Goal: Task Accomplishment & Management: Complete application form

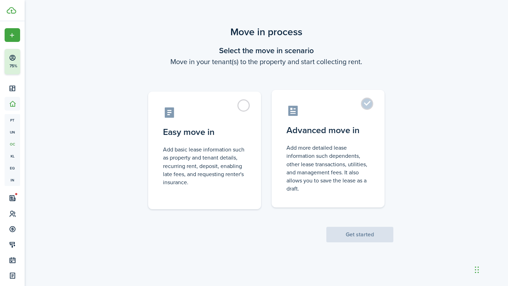
click at [368, 105] on label "Advanced move in Add more detailed lease information such dependents, other lea…" at bounding box center [328, 149] width 113 height 118
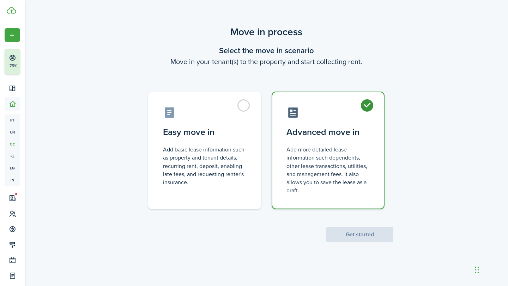
radio input "true"
click at [361, 235] on button "Get started" at bounding box center [359, 235] width 67 height 16
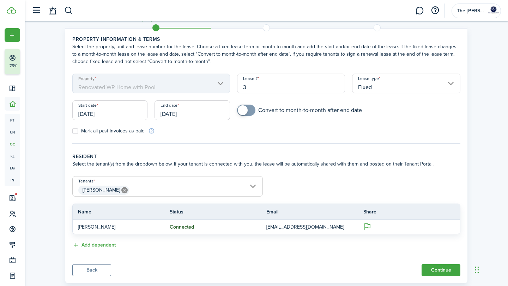
scroll to position [36, 0]
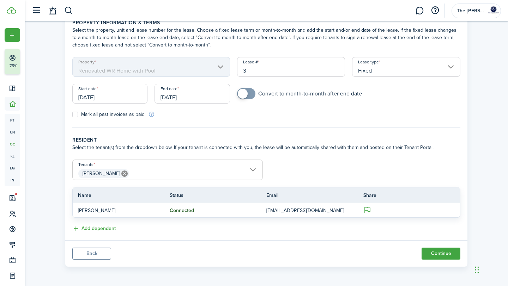
drag, startPoint x: 253, startPoint y: 72, endPoint x: 240, endPoint y: 72, distance: 13.1
click at [246, 72] on input "3" at bounding box center [291, 67] width 108 height 20
click at [128, 97] on input "[DATE]" at bounding box center [109, 94] width 75 height 20
type input "1"
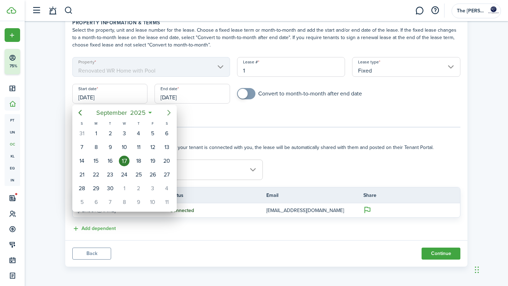
click at [168, 113] on icon "Next page" at bounding box center [169, 113] width 8 height 8
click at [164, 190] on div "1" at bounding box center [167, 188] width 11 height 11
type input "[DATE]"
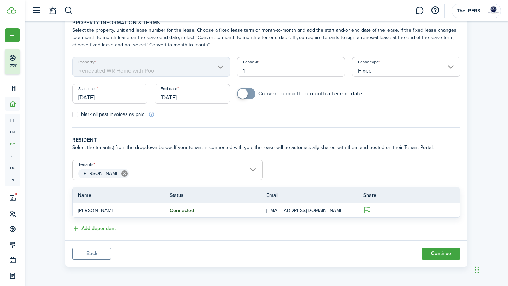
scroll to position [0, 0]
click at [196, 99] on input "[DATE]" at bounding box center [192, 94] width 75 height 20
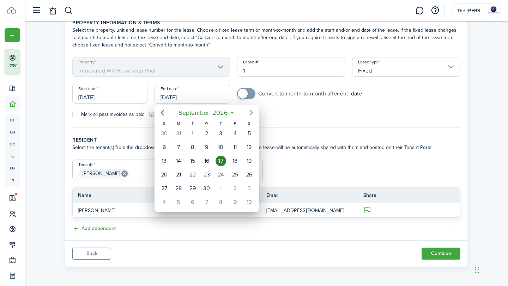
click at [251, 111] on icon "Next page" at bounding box center [251, 113] width 3 height 6
click at [247, 187] on div "31" at bounding box center [249, 188] width 11 height 11
type input "[DATE]"
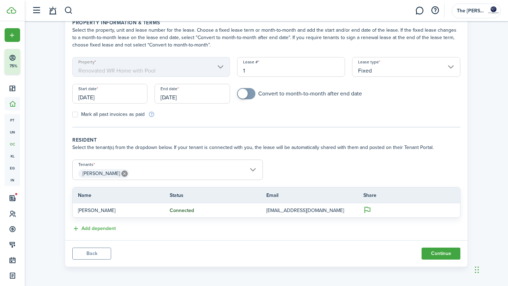
checkbox input "true"
click at [250, 91] on span at bounding box center [246, 93] width 7 height 11
click at [438, 251] on button "Continue" at bounding box center [441, 254] width 39 height 12
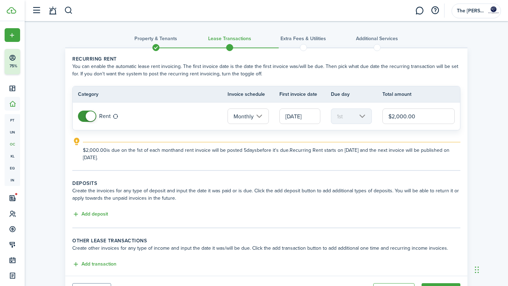
click at [302, 119] on input "[DATE]" at bounding box center [299, 117] width 41 height 16
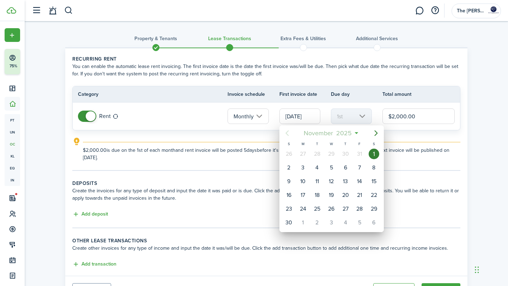
click at [353, 133] on mbsc-button "[DATE]" at bounding box center [327, 133] width 57 height 13
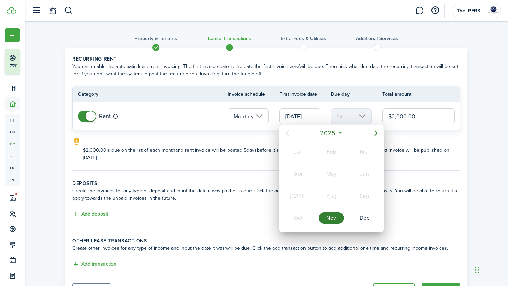
click at [332, 219] on div "Nov" at bounding box center [331, 218] width 25 height 11
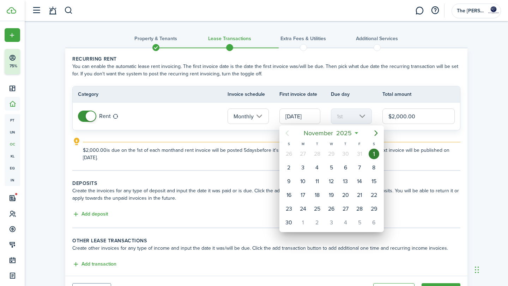
click at [375, 155] on div "1" at bounding box center [374, 154] width 11 height 11
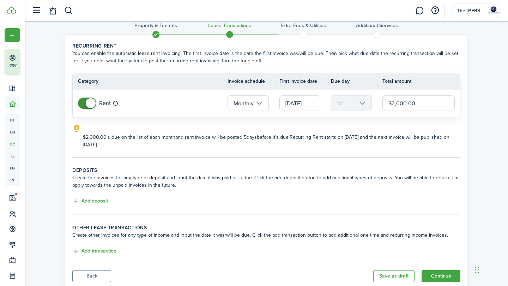
scroll to position [36, 0]
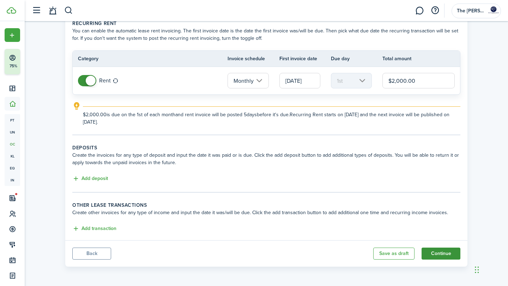
click at [443, 254] on button "Continue" at bounding box center [441, 254] width 39 height 12
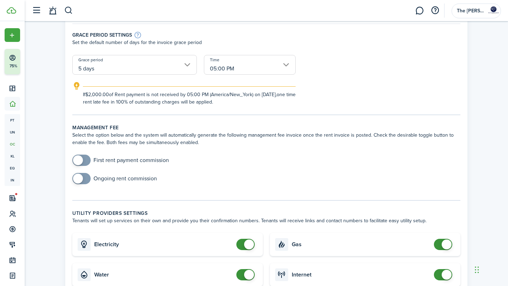
scroll to position [141, 0]
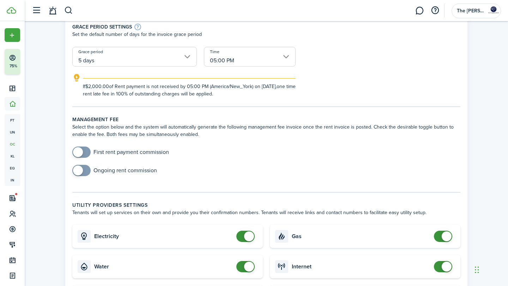
checkbox input "true"
click at [85, 153] on span at bounding box center [81, 152] width 7 height 11
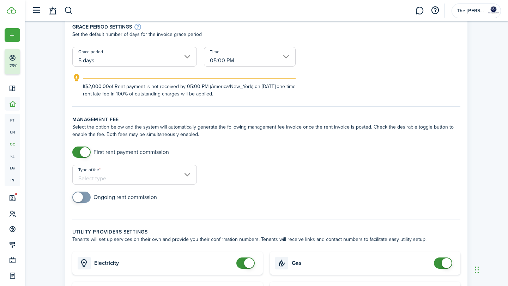
click at [115, 173] on input "Type of fee" at bounding box center [134, 175] width 125 height 20
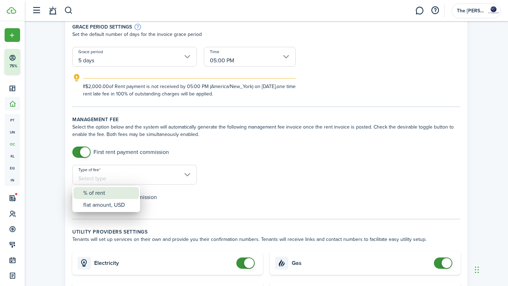
click at [113, 196] on div "% of rent" at bounding box center [109, 193] width 52 height 12
type input "% of rent"
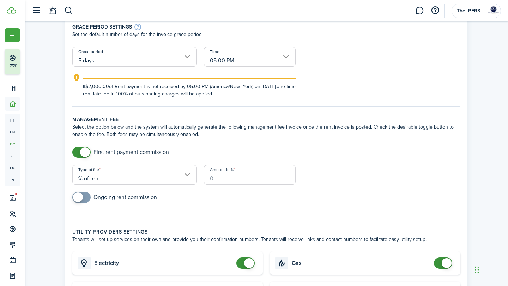
click at [216, 177] on input "Amount in %" at bounding box center [250, 175] width 92 height 20
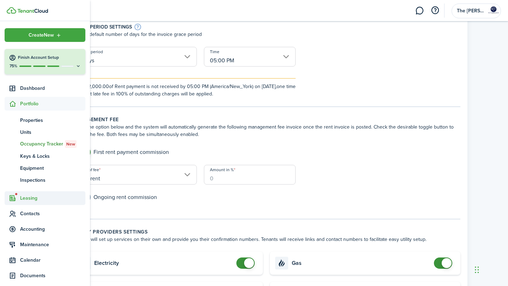
click at [31, 198] on span "Leasing" at bounding box center [52, 198] width 65 height 7
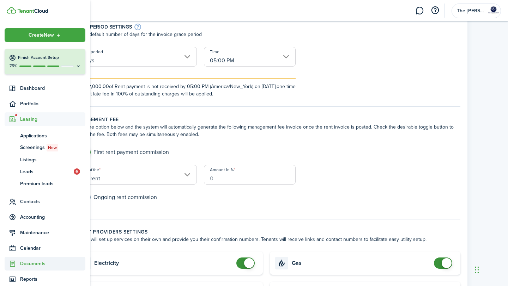
click at [41, 266] on span "Documents" at bounding box center [52, 263] width 65 height 7
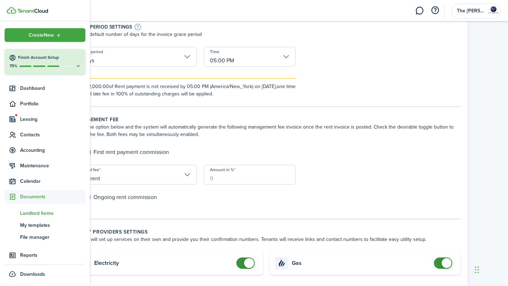
click at [52, 214] on span "Landlord forms" at bounding box center [52, 213] width 65 height 7
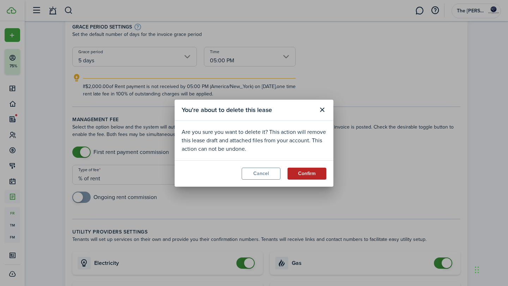
click at [300, 176] on button "Confirm" at bounding box center [306, 174] width 39 height 12
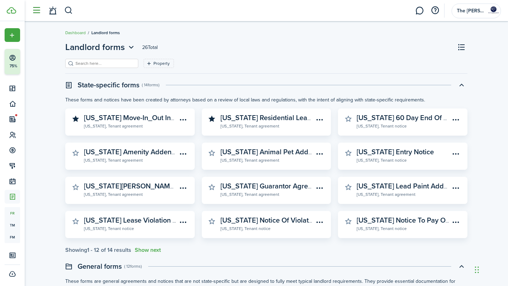
click at [37, 12] on button "button" at bounding box center [36, 10] width 13 height 13
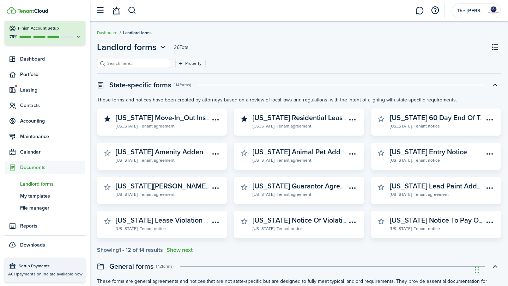
scroll to position [29, 0]
click at [42, 93] on span "Leasing" at bounding box center [52, 90] width 65 height 7
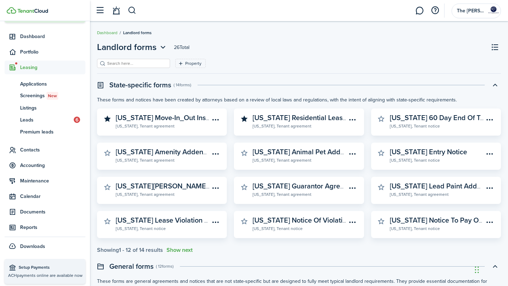
scroll to position [53, 0]
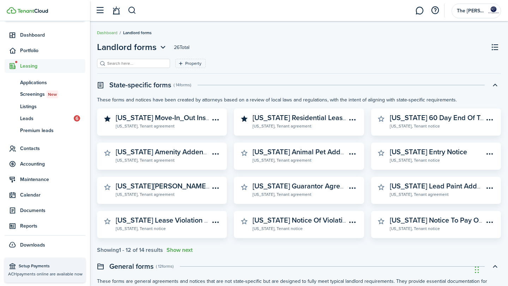
click at [36, 65] on span "Leasing" at bounding box center [52, 65] width 65 height 7
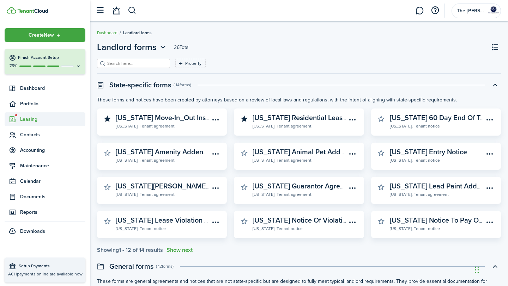
scroll to position [0, 0]
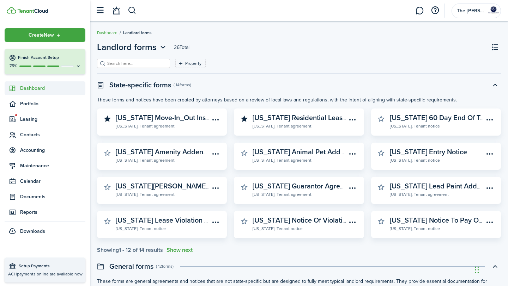
click at [35, 89] on span "Dashboard" at bounding box center [52, 88] width 65 height 7
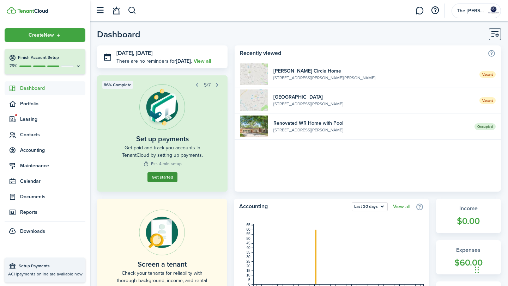
click at [169, 177] on link "Get started" at bounding box center [162, 177] width 30 height 10
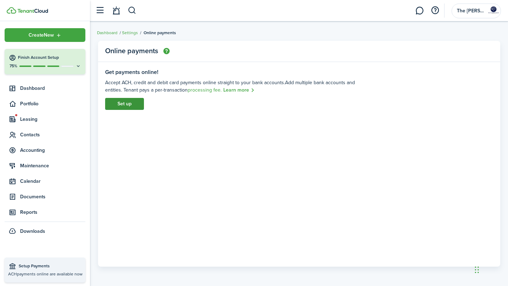
click at [125, 104] on link "Set up" at bounding box center [124, 104] width 39 height 12
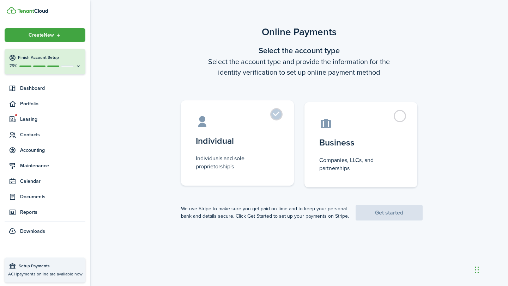
click at [275, 117] on label "Individual Individuals and sole proprietorship's" at bounding box center [237, 143] width 113 height 85
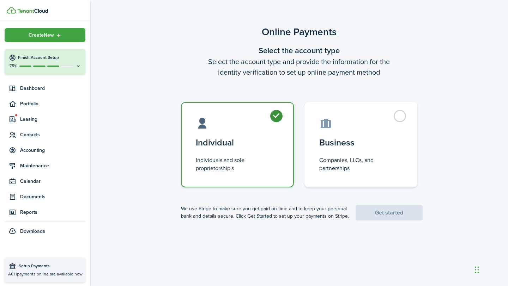
radio input "true"
click at [400, 215] on link "Get started" at bounding box center [389, 213] width 67 height 16
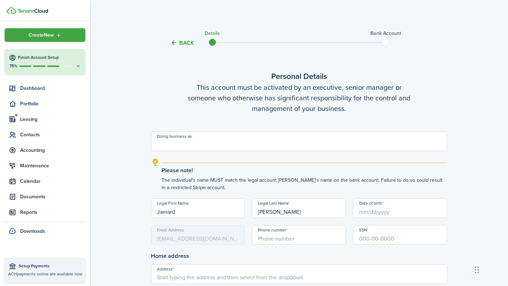
click at [249, 144] on input "Doing business as" at bounding box center [299, 142] width 296 height 20
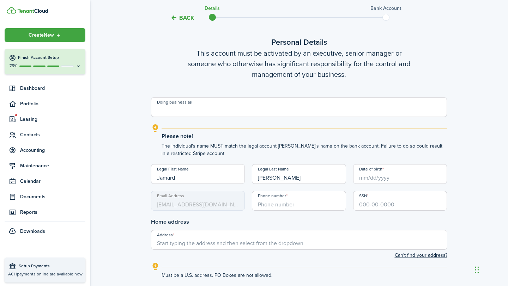
scroll to position [37, 0]
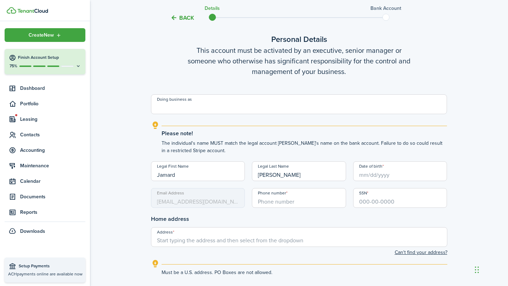
click at [366, 176] on input "Date of birth" at bounding box center [400, 172] width 94 height 20
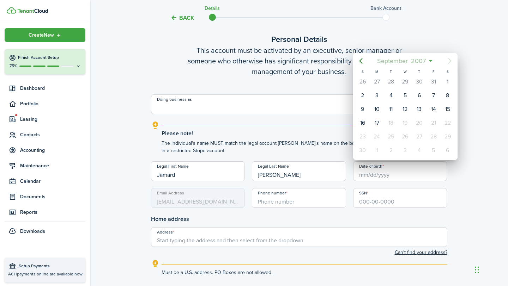
click at [427, 58] on span "2007" at bounding box center [419, 61] width 18 height 13
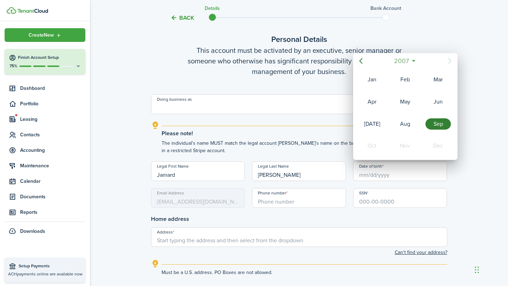
click at [412, 60] on mbsc-button "2007" at bounding box center [402, 61] width 24 height 13
click at [362, 59] on icon "Previous page" at bounding box center [361, 61] width 8 height 8
click at [362, 61] on icon "Previous page" at bounding box center [361, 61] width 8 height 8
click at [443, 127] on div "1978" at bounding box center [437, 124] width 25 height 11
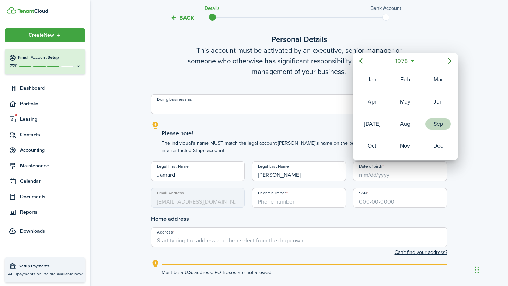
click at [439, 127] on div "Sep" at bounding box center [437, 124] width 25 height 11
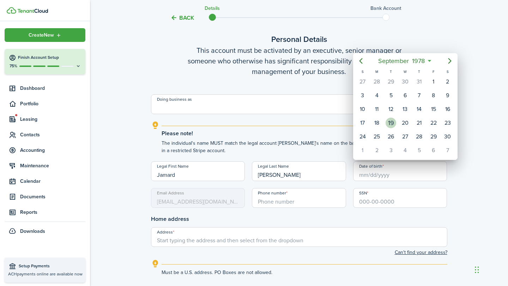
click at [390, 123] on div "19" at bounding box center [391, 123] width 11 height 11
type input "[DATE]"
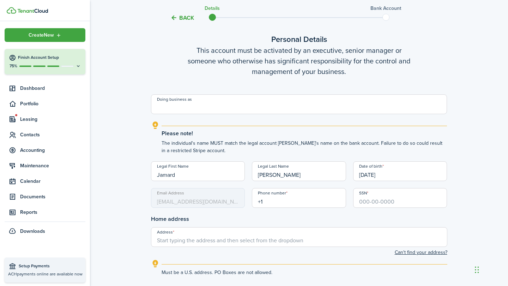
click at [274, 204] on input "+1" at bounding box center [299, 198] width 94 height 20
type input "[PHONE_NUMBER]"
type input "257-57-0296"
click at [209, 239] on input "Address" at bounding box center [299, 238] width 296 height 20
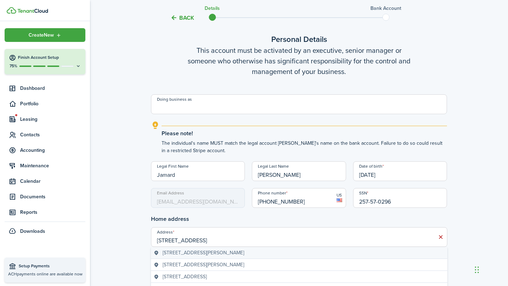
click at [209, 254] on span "[STREET_ADDRESS][PERSON_NAME]" at bounding box center [203, 252] width 81 height 7
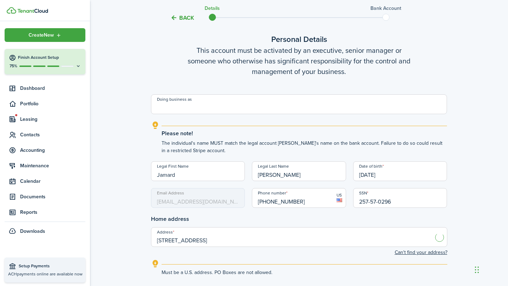
type input "[STREET_ADDRESS][PERSON_NAME]"
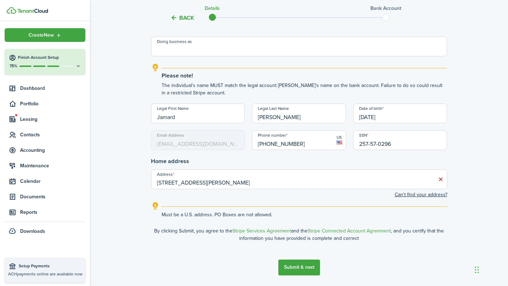
scroll to position [118, 0]
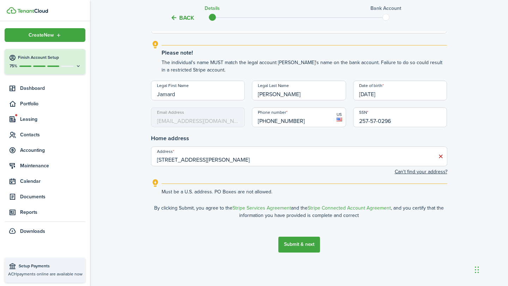
click at [301, 246] on button "Submit & next" at bounding box center [299, 245] width 42 height 16
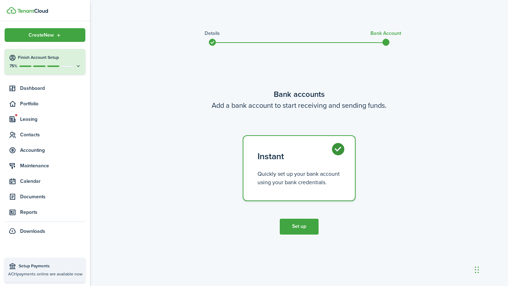
click at [340, 150] on label "Instant Quickly set up your bank account using your bank credentials." at bounding box center [299, 168] width 113 height 66
click at [299, 115] on stripe-connect-wizard-bank "Bank accounts Add a bank account to start receiving and sending funds. Instant …" at bounding box center [299, 145] width 296 height 113
click at [305, 230] on button "Set up" at bounding box center [299, 227] width 39 height 16
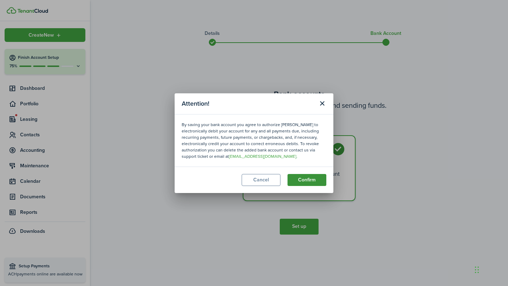
click at [308, 181] on button "Confirm" at bounding box center [306, 180] width 39 height 12
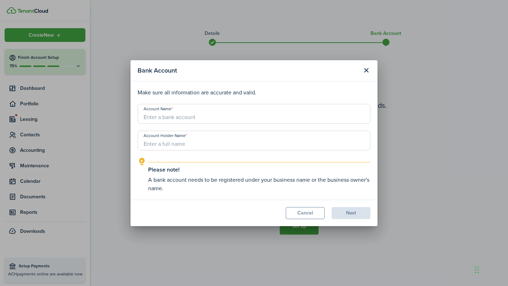
click at [251, 116] on input "Account Name" at bounding box center [254, 114] width 233 height 20
type input "1110025644569"
type input "[PERSON_NAME]"
click at [355, 213] on button "Next" at bounding box center [351, 213] width 39 height 12
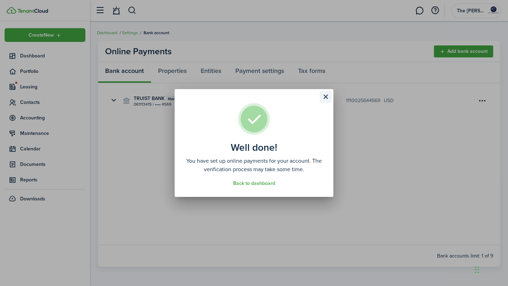
click at [325, 95] on button "Close modal" at bounding box center [326, 97] width 12 height 12
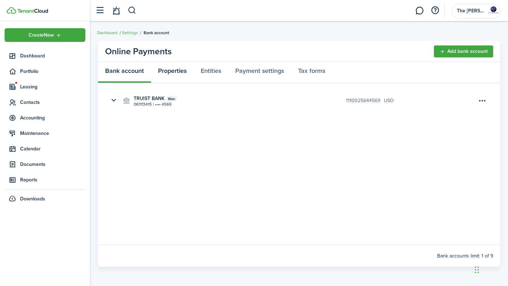
click at [172, 72] on link "Properties" at bounding box center [172, 72] width 43 height 21
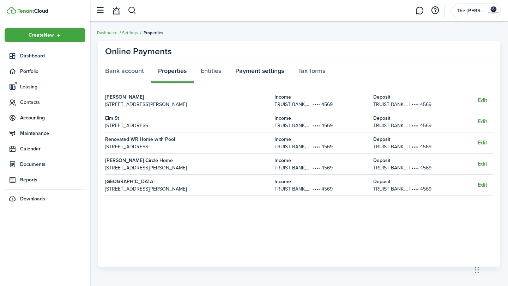
click at [254, 73] on link "Payment settings" at bounding box center [259, 72] width 63 height 21
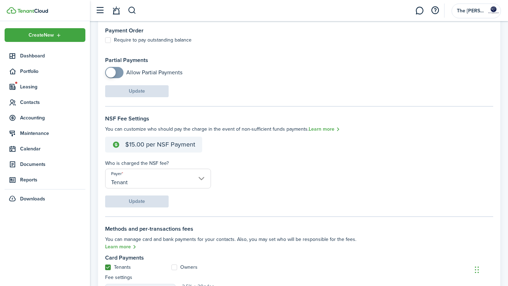
scroll to position [101, 0]
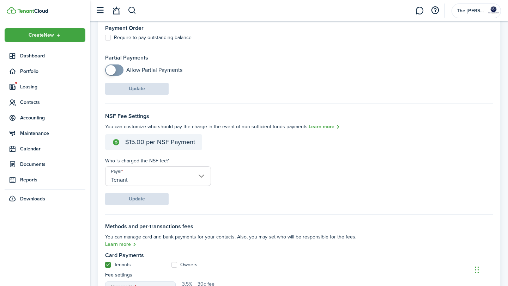
click at [199, 179] on input "Tenant" at bounding box center [158, 176] width 106 height 20
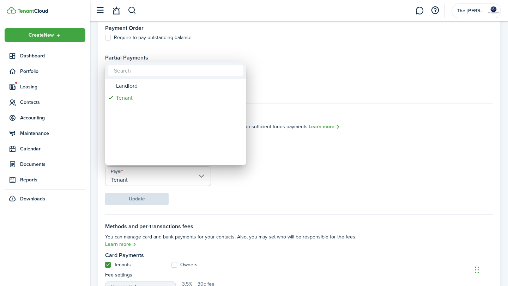
click at [277, 166] on div at bounding box center [254, 143] width 621 height 399
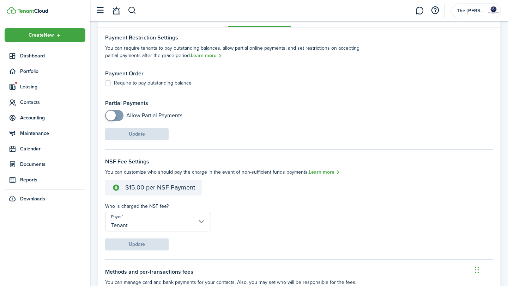
scroll to position [0, 0]
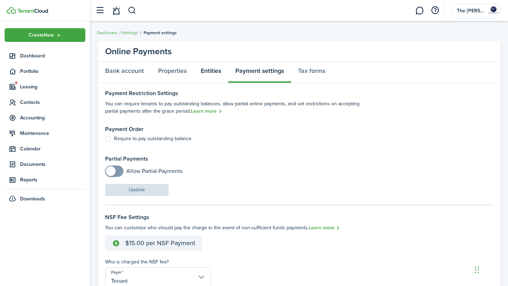
click at [210, 72] on link "Entities" at bounding box center [211, 72] width 35 height 21
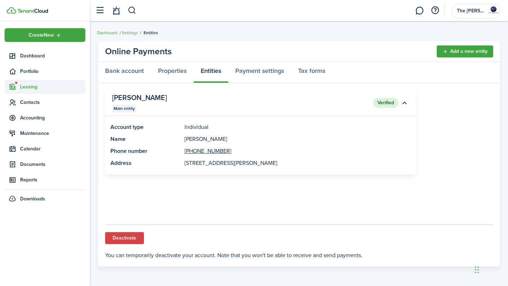
click at [28, 86] on span "Leasing" at bounding box center [52, 86] width 65 height 7
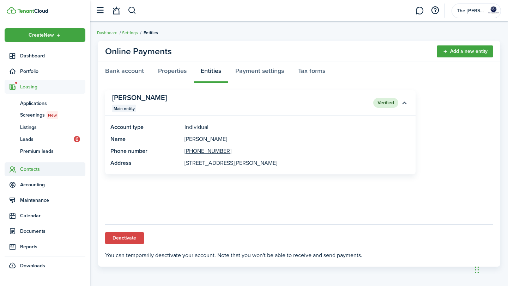
click at [37, 169] on span "Contacts" at bounding box center [52, 169] width 65 height 7
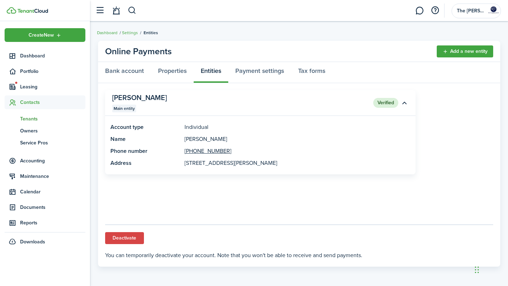
click at [39, 119] on span "Tenants" at bounding box center [52, 118] width 65 height 7
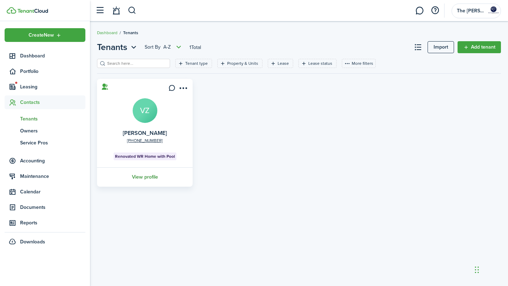
click at [152, 178] on link "View profile" at bounding box center [145, 177] width 98 height 19
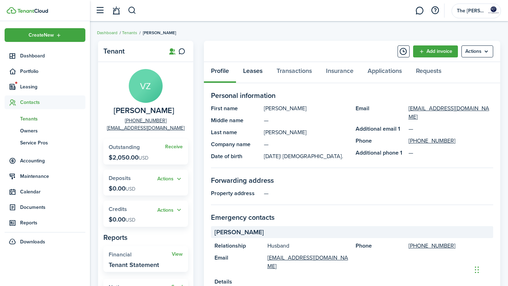
click at [257, 72] on link "Leases" at bounding box center [253, 72] width 34 height 21
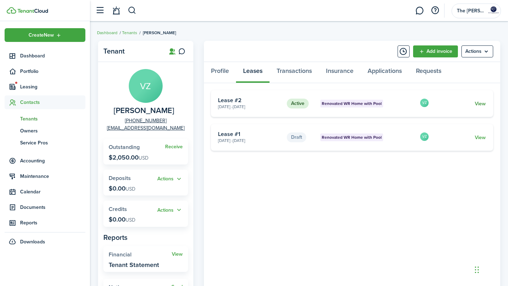
click at [481, 102] on link "View" at bounding box center [480, 103] width 11 height 7
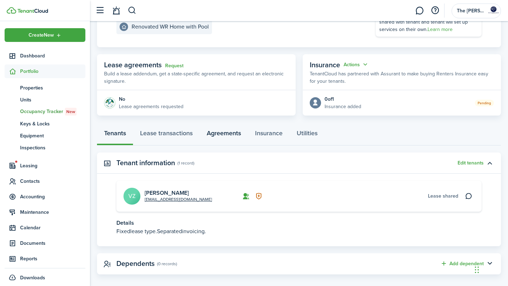
scroll to position [104, 0]
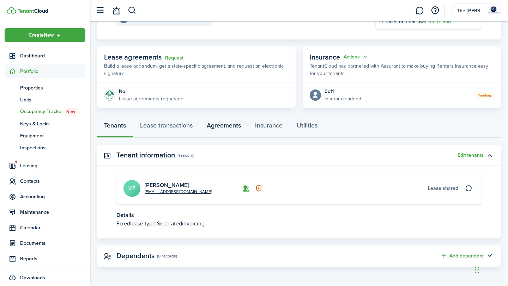
click at [225, 128] on link "Agreements" at bounding box center [224, 127] width 48 height 21
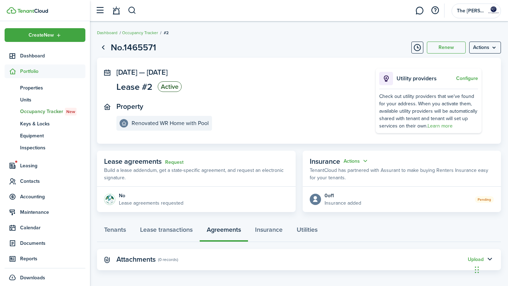
scroll to position [4, 0]
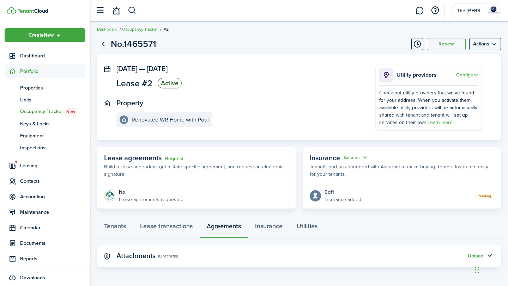
click at [107, 258] on panel-main-icon at bounding box center [107, 256] width 6 height 7
click at [187, 193] on panel-main-body "No Lease agreements requested" at bounding box center [196, 195] width 199 height 25
click at [179, 229] on link "Lease transactions" at bounding box center [166, 228] width 67 height 21
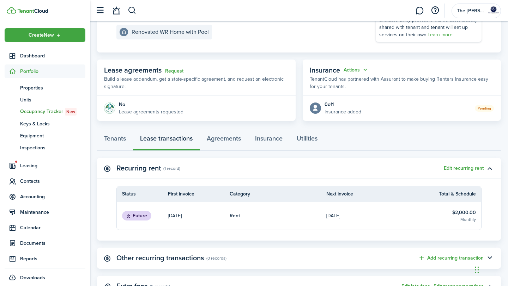
scroll to position [90, 0]
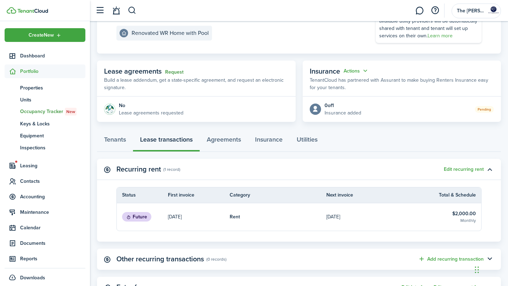
click at [173, 73] on link "Request" at bounding box center [174, 72] width 18 height 6
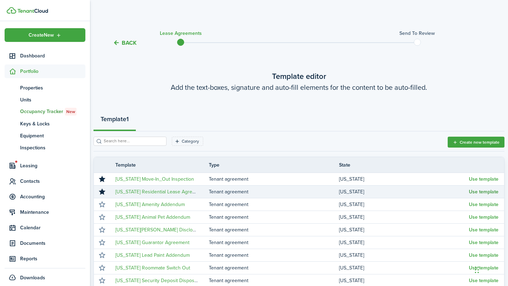
click at [486, 193] on button "Use template" at bounding box center [484, 192] width 30 height 6
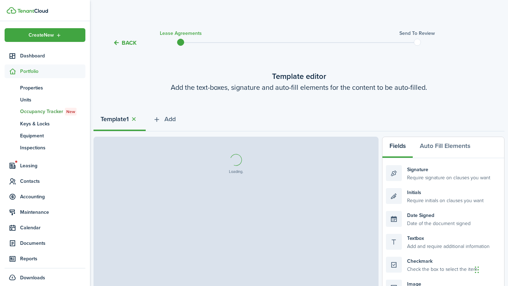
select select "fit"
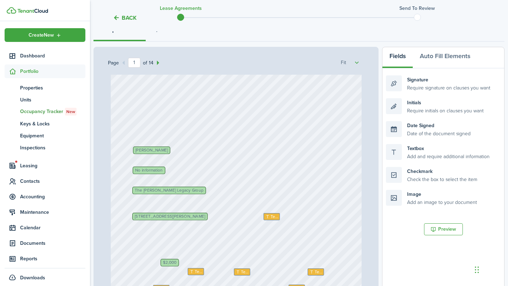
scroll to position [26, 0]
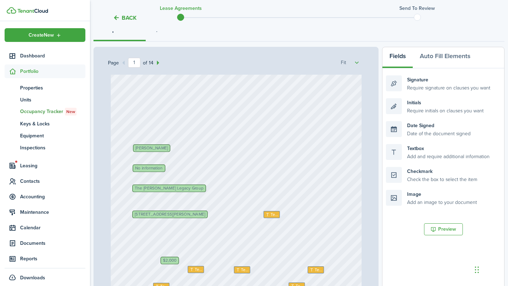
click at [167, 171] on div "Text [PERSON_NAME] Text Text Text [DATE] [DATE] No information $2,000 Text Text…" at bounding box center [236, 215] width 251 height 332
click at [168, 169] on div "Text [PERSON_NAME] Text Text Text [DATE] [DATE] No information $2,000 Text Text…" at bounding box center [236, 215] width 251 height 332
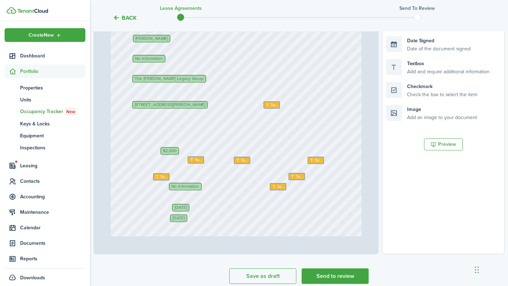
scroll to position [175, 0]
click at [161, 175] on span "Text" at bounding box center [163, 177] width 7 height 6
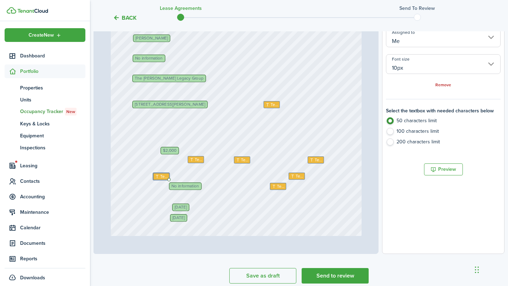
click at [161, 181] on div "Text [PERSON_NAME] Text Text Text [DATE] [DATE] No information $2,000 Text Text…" at bounding box center [236, 105] width 251 height 332
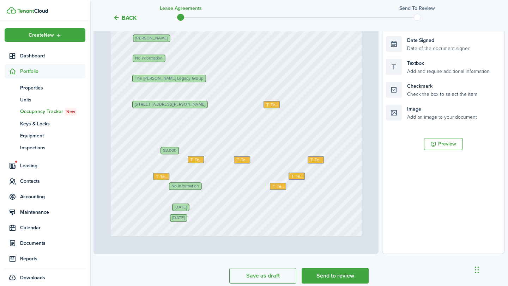
click at [161, 181] on div "Text [PERSON_NAME] Text Text Text [DATE] [DATE] No information $2,000 Text Text…" at bounding box center [236, 105] width 251 height 332
click at [165, 176] on span "Text" at bounding box center [163, 177] width 7 height 6
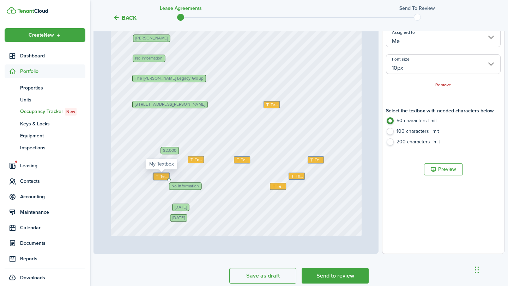
click at [165, 176] on span "Text" at bounding box center [163, 177] width 7 height 6
type textarea "100"
click at [188, 187] on span "No information" at bounding box center [185, 186] width 28 height 4
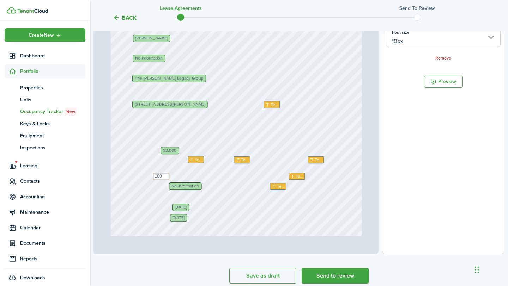
click at [188, 187] on span "No information" at bounding box center [185, 186] width 28 height 4
click at [204, 187] on div "Text [PERSON_NAME] Text Text 100 Text [DATE] [DATE] No information $2,000 Text …" at bounding box center [236, 105] width 251 height 332
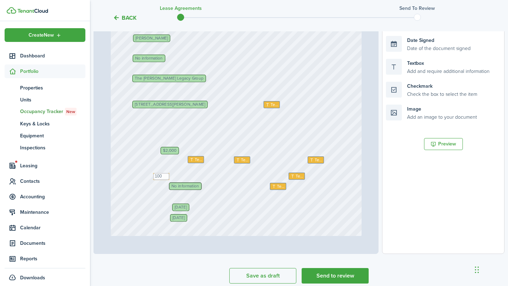
click at [194, 185] on span "No information" at bounding box center [185, 186] width 28 height 4
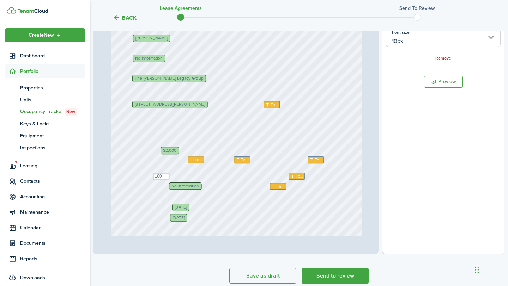
click at [194, 185] on span "No information" at bounding box center [185, 186] width 28 height 4
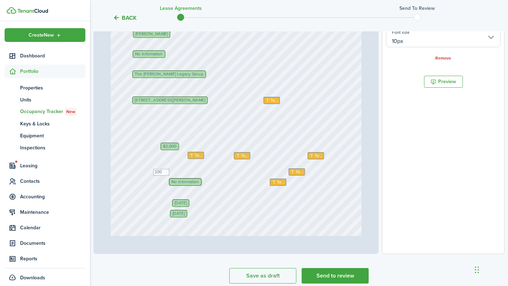
scroll to position [55, 0]
click at [183, 181] on span "No information" at bounding box center [185, 181] width 28 height 4
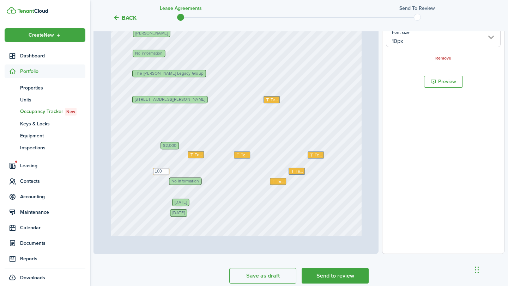
click at [183, 181] on span "No information" at bounding box center [185, 181] width 28 height 4
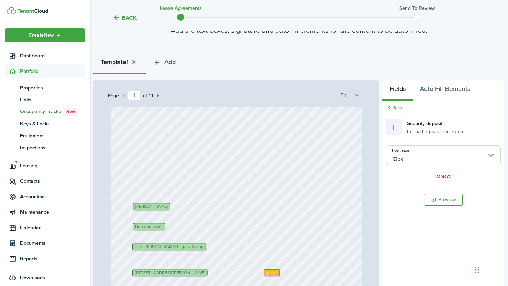
scroll to position [58, 0]
click at [393, 128] on div "Security deposit Formatting selected autofill" at bounding box center [425, 127] width 79 height 16
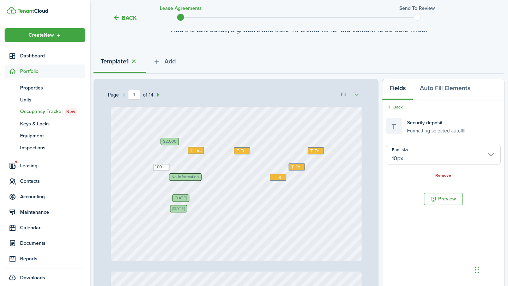
scroll to position [178, 0]
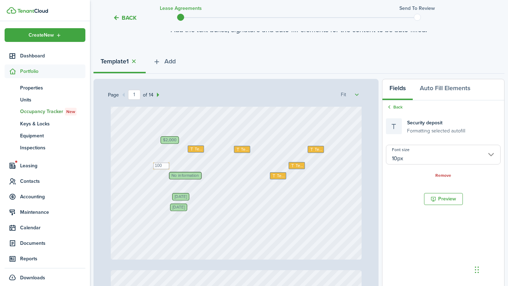
click at [197, 175] on span "No information" at bounding box center [185, 176] width 28 height 4
click at [204, 175] on div "Text [PERSON_NAME] Text Text 100 Text [DATE] [DATE] No information $2,000 Text …" at bounding box center [236, 94] width 251 height 332
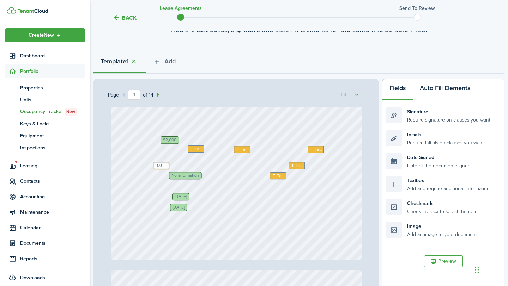
click at [447, 90] on button "Auto Fill Elements" at bounding box center [445, 89] width 65 height 21
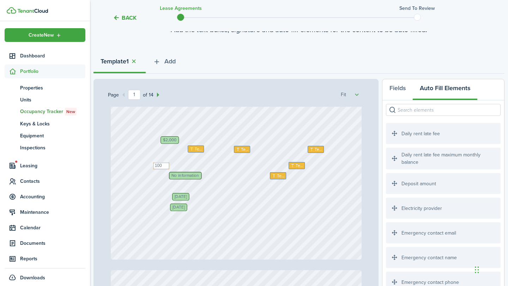
click at [193, 177] on span "No information" at bounding box center [185, 176] width 28 height 4
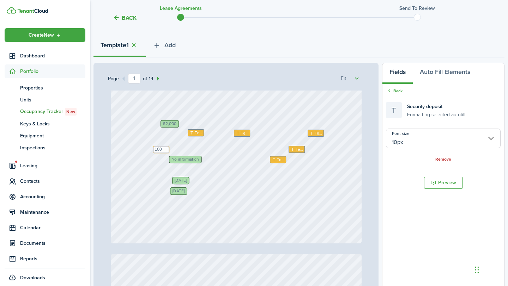
scroll to position [179, 0]
click at [185, 162] on div "No information" at bounding box center [185, 158] width 33 height 7
click at [436, 72] on button "Auto Fill Elements" at bounding box center [445, 73] width 65 height 21
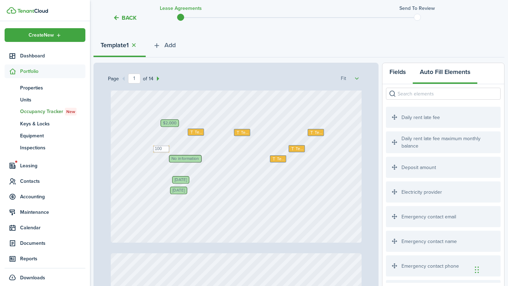
click at [400, 75] on button "Fields" at bounding box center [397, 73] width 30 height 21
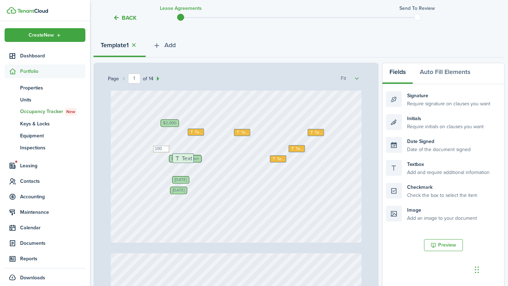
drag, startPoint x: 404, startPoint y: 170, endPoint x: 190, endPoint y: 163, distance: 213.5
click at [190, 163] on div "Page 1 of 14 50% 75% 100% 150% 200% Fit Text [PERSON_NAME] Text Text 100 Text […" at bounding box center [298, 209] width 411 height 293
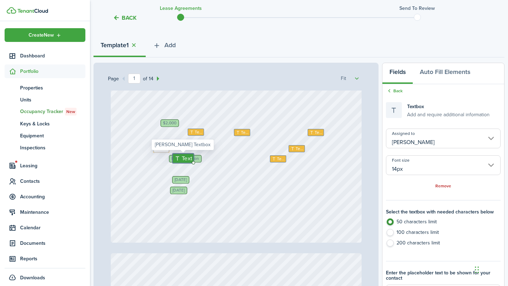
click at [190, 163] on div "Text" at bounding box center [183, 159] width 22 height 10
click at [184, 162] on span "Text" at bounding box center [187, 158] width 11 height 9
click at [202, 158] on div "Text [PERSON_NAME] Text Text 100 Text [DATE] [DATE] No information $2,000 Text …" at bounding box center [236, 77] width 251 height 332
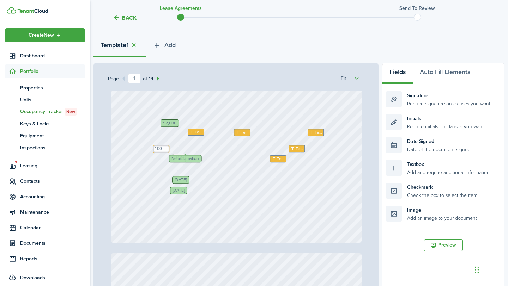
click at [197, 159] on span "No information" at bounding box center [185, 159] width 28 height 4
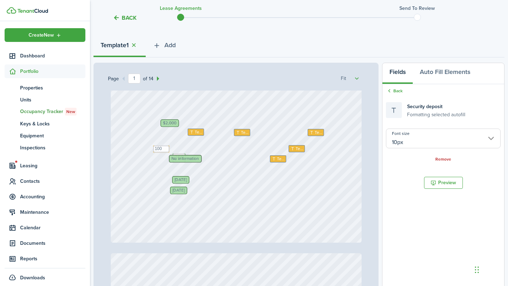
click at [197, 159] on span "No information" at bounding box center [185, 159] width 28 height 4
drag, startPoint x: 197, startPoint y: 159, endPoint x: 208, endPoint y: 172, distance: 16.7
click at [207, 172] on span "No information" at bounding box center [197, 171] width 28 height 4
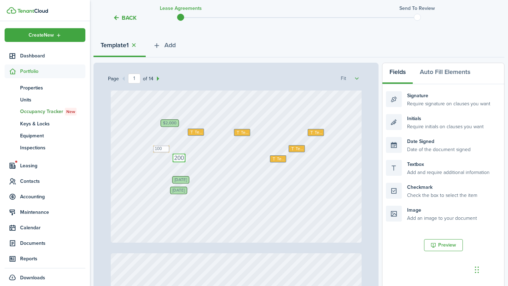
click at [179, 156] on textarea "200" at bounding box center [178, 158] width 13 height 9
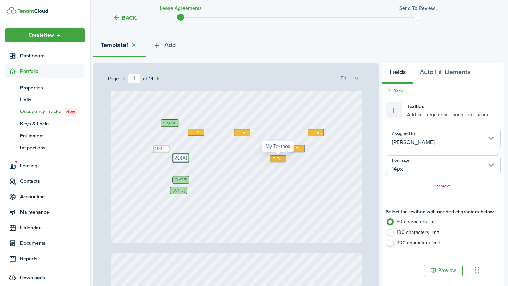
type textarea "2000"
click at [279, 161] on span "Text" at bounding box center [280, 159] width 7 height 6
type input "Me"
type input "10px"
click at [279, 160] on span "Text" at bounding box center [280, 159] width 7 height 6
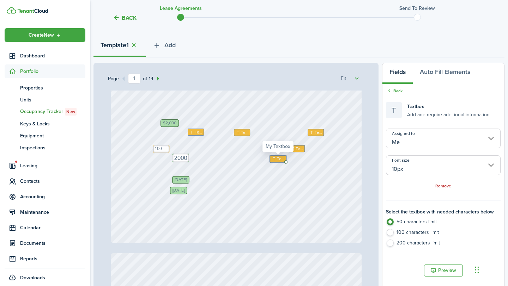
click at [279, 160] on span "Text" at bounding box center [280, 159] width 7 height 6
type textarea "2100"
click at [308, 173] on div "Text 2100 [PERSON_NAME] Text Text 100 Text [DATE] [DATE] $2,000 Text Text No in…" at bounding box center [236, 77] width 251 height 332
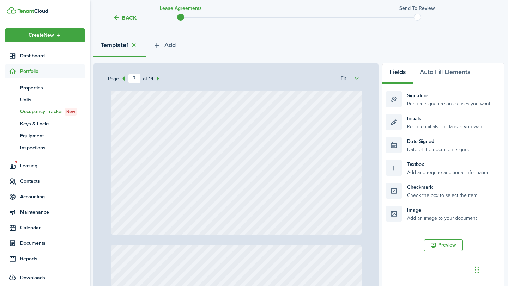
scroll to position [2243, 0]
click at [134, 182] on div at bounding box center [236, 67] width 251 height 332
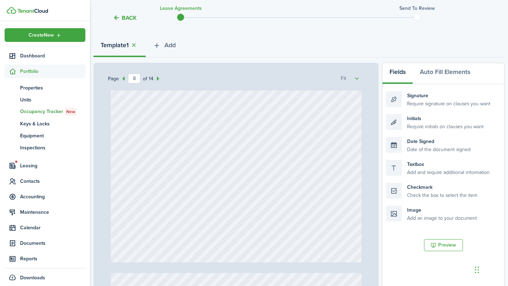
scroll to position [2594, 0]
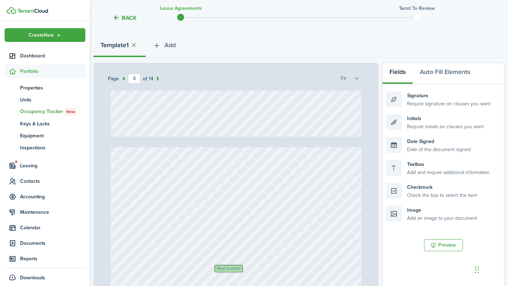
type input "9"
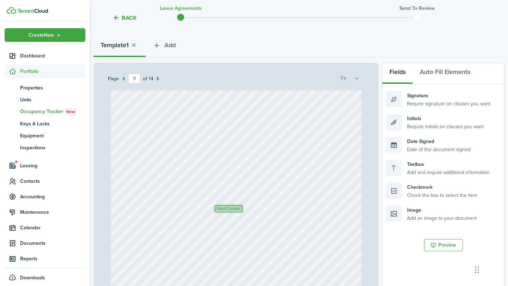
scroll to position [2743, 0]
click at [254, 209] on div "Pest Control" at bounding box center [236, 251] width 251 height 332
click at [235, 208] on span "Pest Control" at bounding box center [228, 207] width 23 height 4
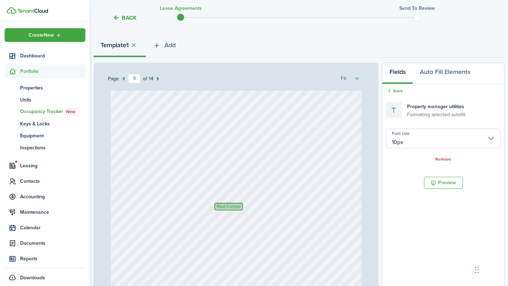
click at [235, 208] on span "Pest Control" at bounding box center [228, 207] width 23 height 4
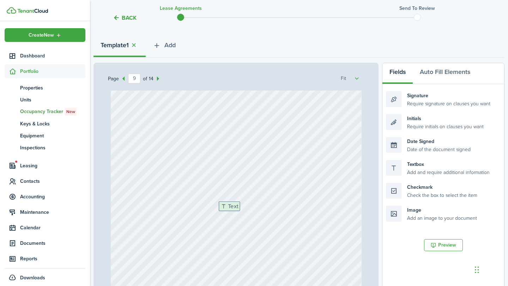
drag, startPoint x: 396, startPoint y: 172, endPoint x: 229, endPoint y: 214, distance: 172.4
click at [229, 214] on div "Page 9 of 14 50% 75% 100% 150% 200% Fit Text 2100 [PERSON_NAME] Text Text 100 T…" at bounding box center [298, 209] width 411 height 293
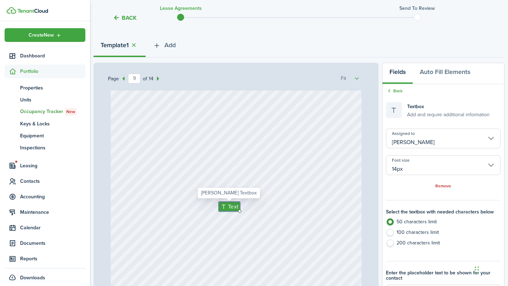
click at [230, 207] on span "Text" at bounding box center [233, 206] width 11 height 9
type textarea "None"
click at [259, 217] on div "Text None" at bounding box center [236, 251] width 251 height 332
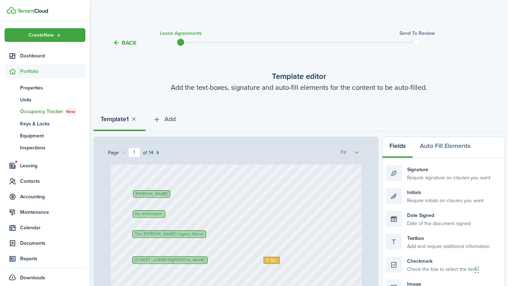
scroll to position [74, 0]
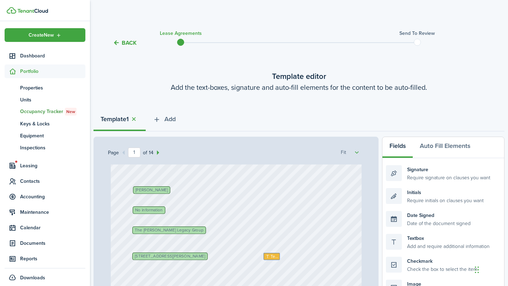
click at [150, 211] on span "No information" at bounding box center [149, 210] width 28 height 4
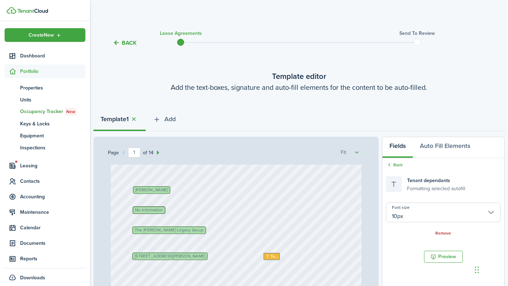
click at [150, 211] on span "No information" at bounding box center [149, 210] width 28 height 4
click at [159, 209] on span "No information" at bounding box center [149, 210] width 28 height 4
click at [194, 205] on div "Text 2100 [PERSON_NAME] Text Text 100 Text [DATE] [DATE] $2,000 Text Text No in…" at bounding box center [236, 257] width 251 height 332
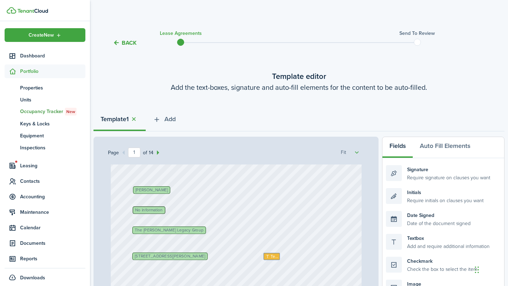
click at [158, 188] on span "[PERSON_NAME]" at bounding box center [151, 190] width 32 height 4
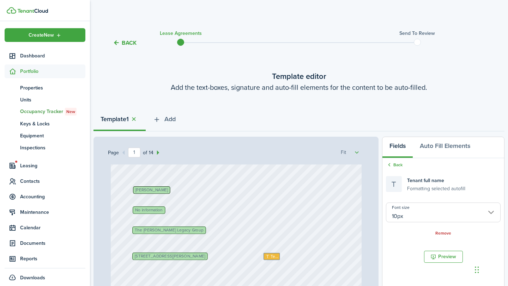
click at [154, 210] on span "No information" at bounding box center [149, 210] width 28 height 4
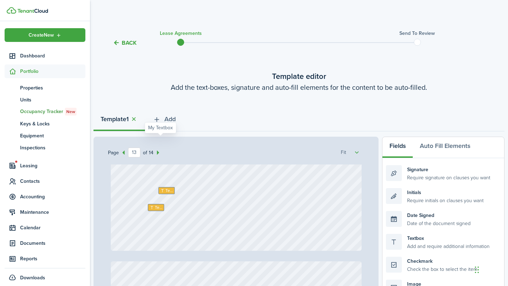
scroll to position [4363, 0]
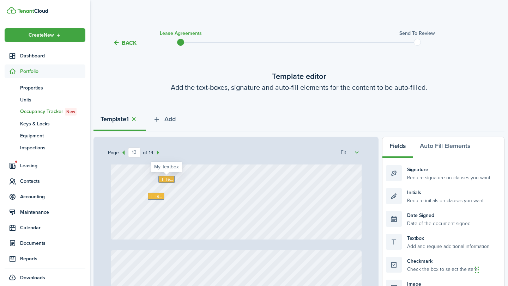
click at [164, 178] on icon at bounding box center [162, 179] width 5 height 4
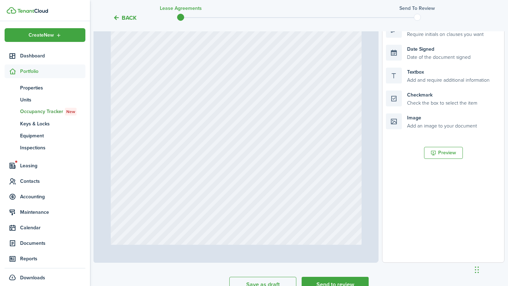
scroll to position [173, 0]
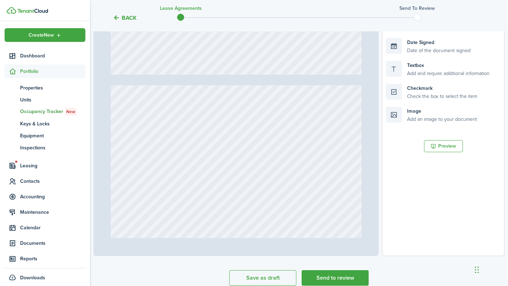
type input "8"
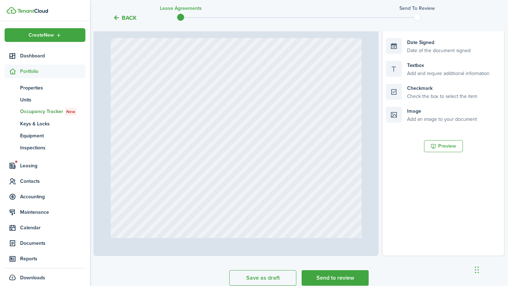
scroll to position [2348, 0]
click at [258, 274] on button "Save as draft" at bounding box center [262, 279] width 67 height 16
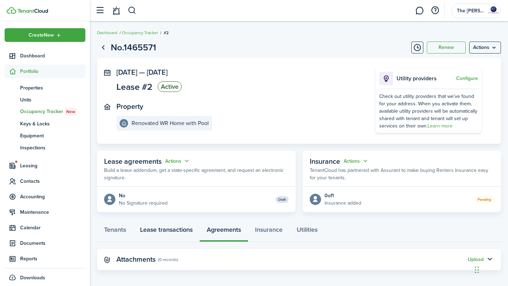
scroll to position [4, 0]
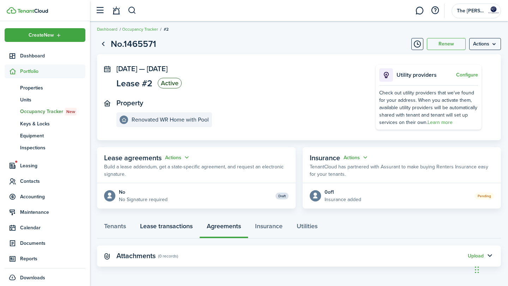
click at [177, 227] on link "Lease transactions" at bounding box center [166, 228] width 67 height 21
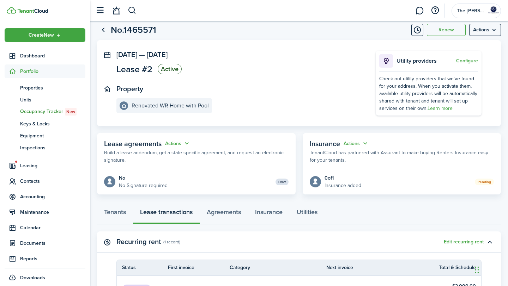
scroll to position [19, 0]
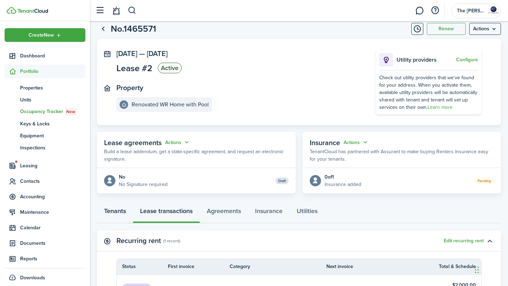
click at [120, 212] on link "Tenants" at bounding box center [115, 212] width 36 height 21
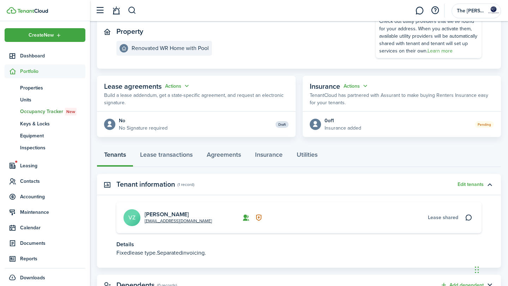
scroll to position [104, 0]
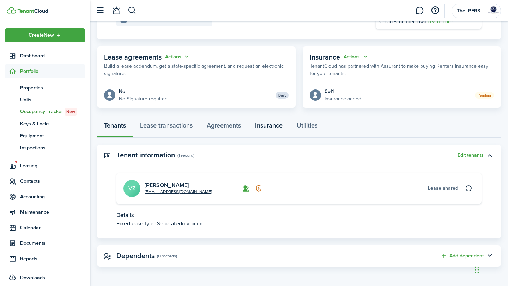
click at [279, 126] on link "Insurance" at bounding box center [269, 127] width 42 height 21
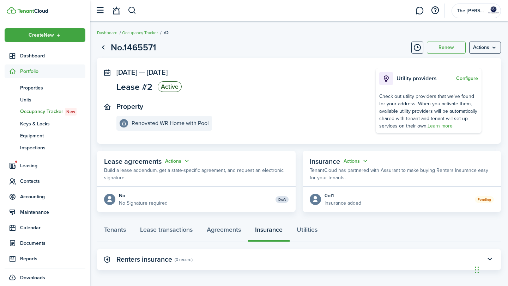
scroll to position [4, 0]
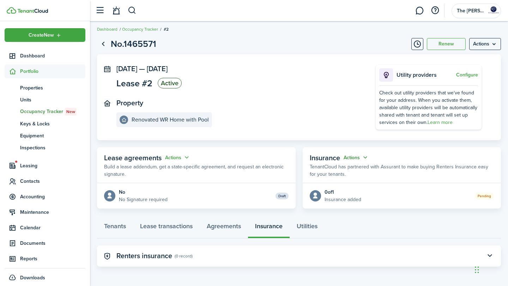
click at [366, 157] on button "Actions" at bounding box center [356, 158] width 25 height 8
click at [184, 157] on button "Actions" at bounding box center [177, 158] width 25 height 8
click at [174, 218] on link "Lease transactions" at bounding box center [166, 228] width 67 height 21
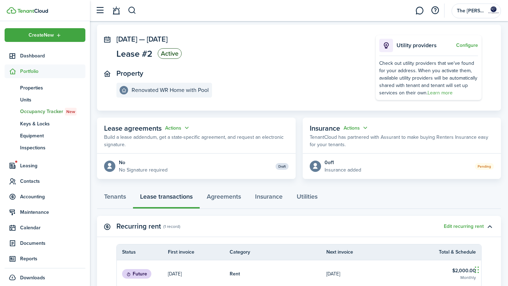
scroll to position [26, 0]
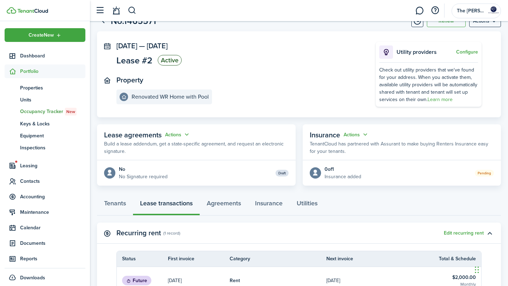
click at [282, 173] on status "Draft" at bounding box center [281, 173] width 13 height 7
click at [107, 175] on icon at bounding box center [109, 172] width 7 height 7
click at [184, 133] on button "Actions" at bounding box center [177, 134] width 25 height 8
click at [283, 172] on status "Draft" at bounding box center [281, 172] width 13 height 7
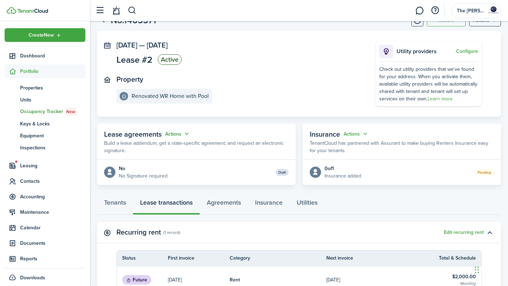
click at [185, 134] on button "Actions" at bounding box center [177, 134] width 25 height 8
click at [175, 146] on link "Edit" at bounding box center [160, 148] width 62 height 12
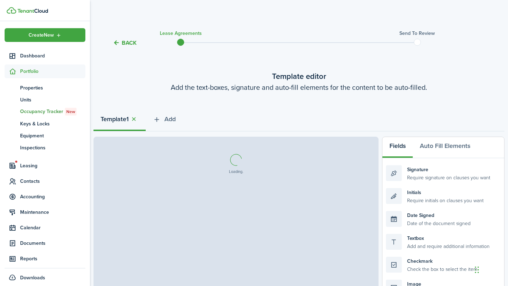
select select "fit"
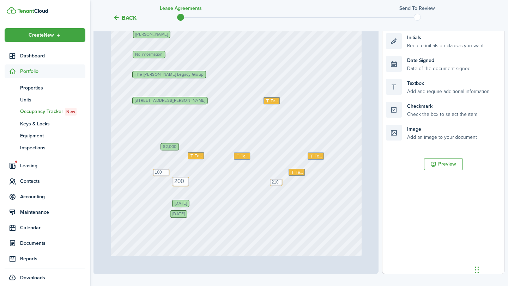
scroll to position [96, 0]
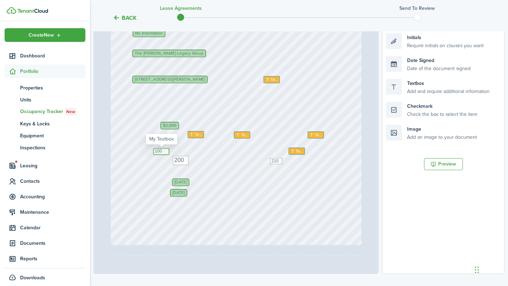
click at [165, 151] on textarea "100" at bounding box center [161, 151] width 16 height 7
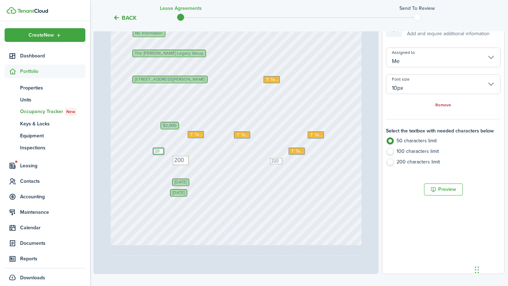
type textarea "1"
type textarea "50"
click at [181, 160] on textarea "2000" at bounding box center [180, 161] width 16 height 10
type input "14px"
type textarea "2000"
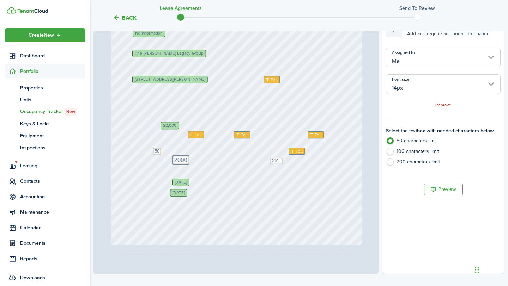
click at [201, 159] on div "Text 2100 [PERSON_NAME] Text Text 100 Text [DATE] [DATE] Text 2000 $2,000 Text …" at bounding box center [236, 80] width 251 height 332
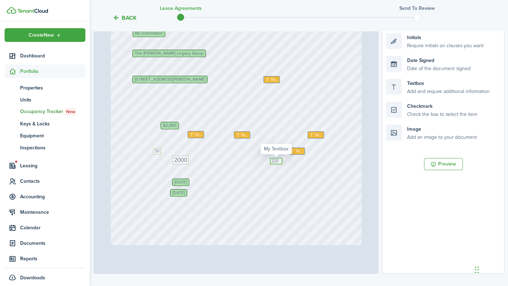
click at [278, 161] on textarea "2100" at bounding box center [276, 161] width 13 height 7
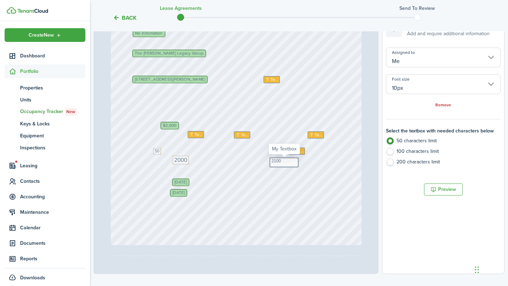
drag, startPoint x: 282, startPoint y: 163, endPoint x: 291, endPoint y: 162, distance: 9.3
click at [292, 162] on div "Text 2100" at bounding box center [284, 162] width 29 height 9
click at [306, 178] on div "Text 2100 [PERSON_NAME] Text Text 100 Text [DATE] [DATE] Text 2000 $2,000 Text …" at bounding box center [236, 80] width 251 height 332
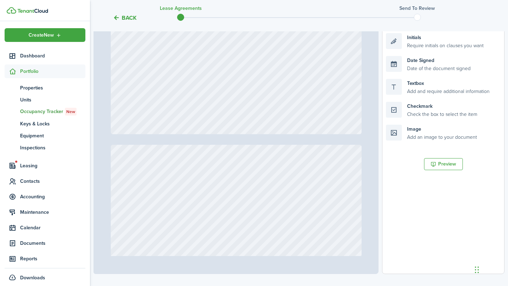
scroll to position [2686, 0]
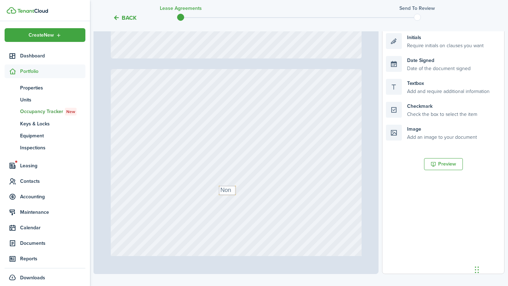
type input "9"
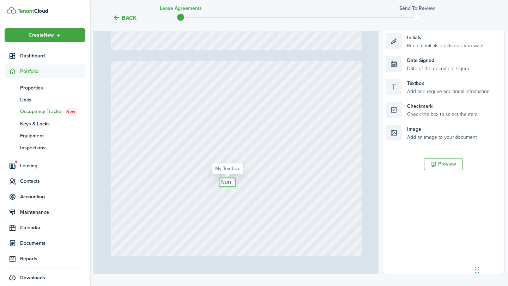
click at [232, 184] on textarea "None" at bounding box center [227, 183] width 17 height 10
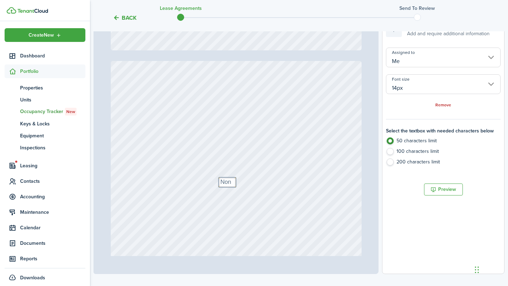
click at [240, 191] on div "Text None" at bounding box center [236, 227] width 251 height 332
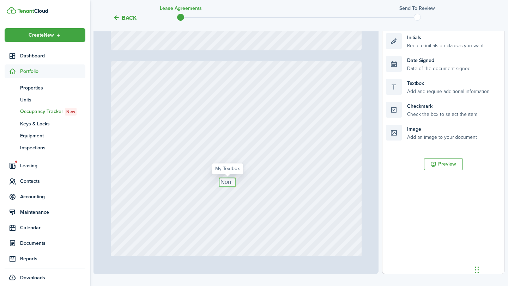
click at [227, 182] on textarea "None" at bounding box center [227, 183] width 17 height 10
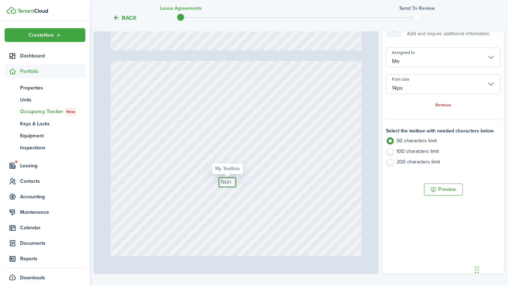
click at [230, 183] on textarea "None" at bounding box center [227, 183] width 17 height 10
click at [490, 85] on input "14px" at bounding box center [443, 84] width 115 height 20
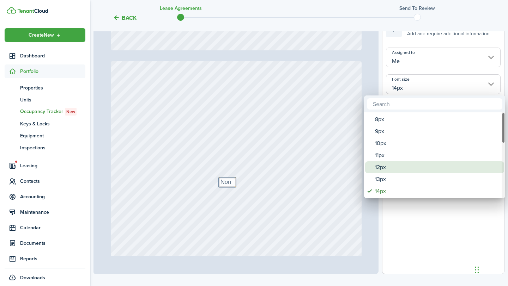
click at [384, 164] on div "12px" at bounding box center [437, 168] width 125 height 12
type input "12px"
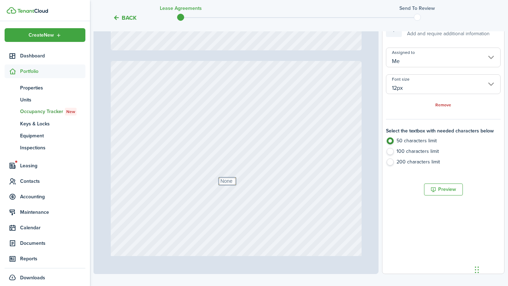
click at [298, 199] on div "Text None" at bounding box center [236, 227] width 251 height 332
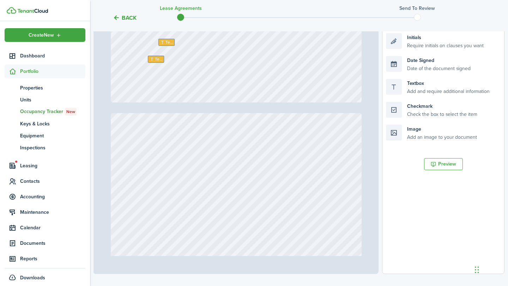
type input "14"
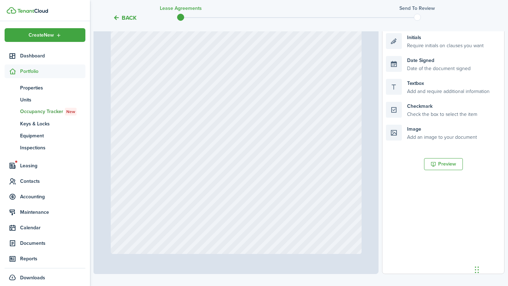
click at [455, 225] on document-aside-settings "Fields Auto Fill Elements Signature Require signature on clauses you want Initi…" at bounding box center [443, 128] width 122 height 293
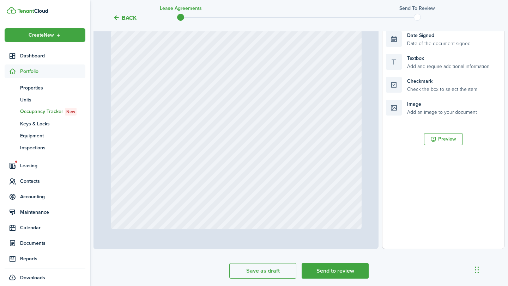
scroll to position [206, 0]
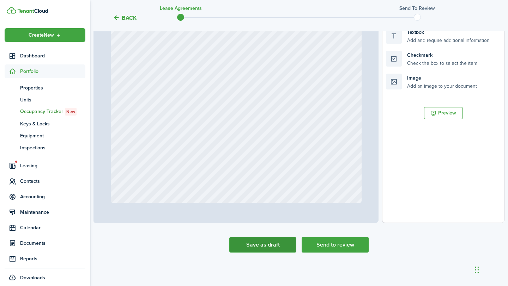
click at [272, 250] on button "Save as draft" at bounding box center [262, 245] width 67 height 16
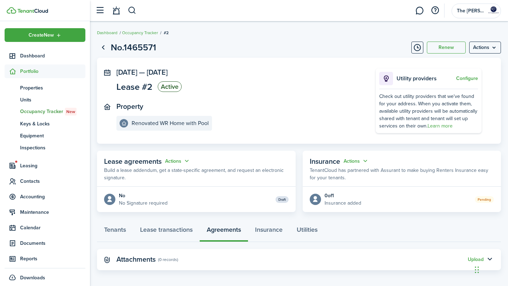
scroll to position [4, 0]
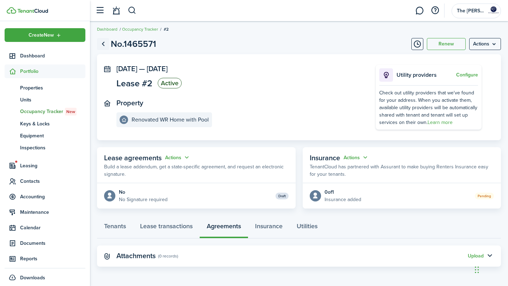
click at [104, 43] on link "Go back" at bounding box center [103, 44] width 12 height 12
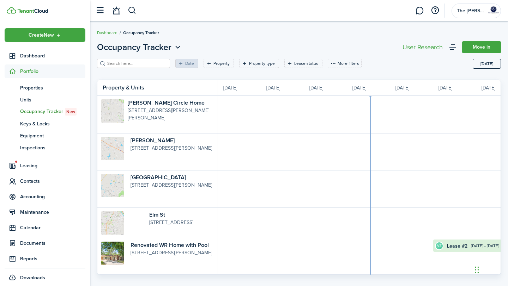
scroll to position [0, 129]
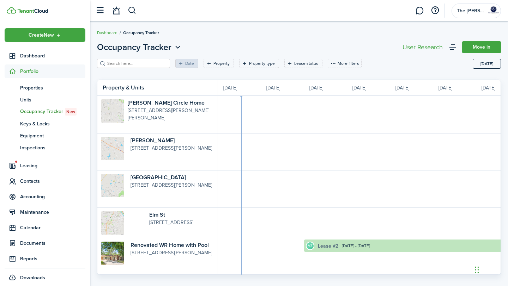
click at [325, 248] on link "Lease #2" at bounding box center [328, 246] width 20 height 7
